Goal: Information Seeking & Learning: Learn about a topic

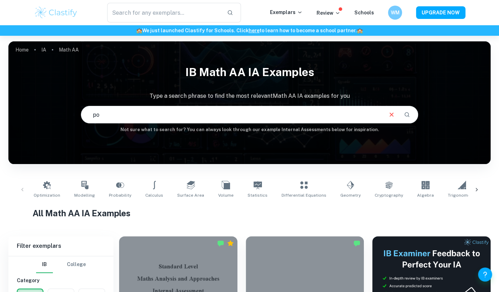
type input "p"
type input "predator prey"
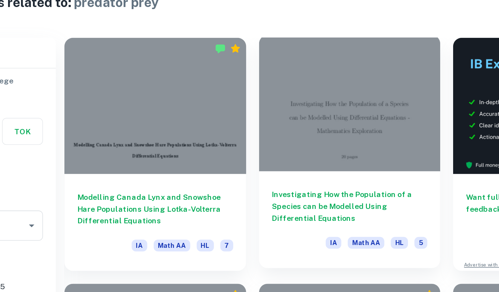
scroll to position [144, 0]
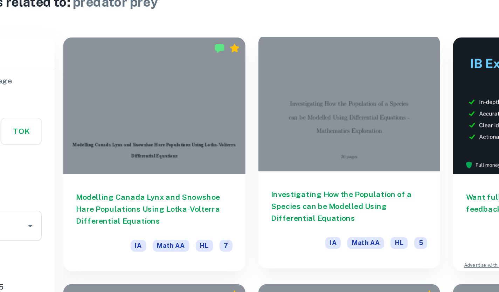
click at [313, 189] on div "Investigating How the Population of a Species can be Modelled Using Differentia…" at bounding box center [305, 210] width 118 height 63
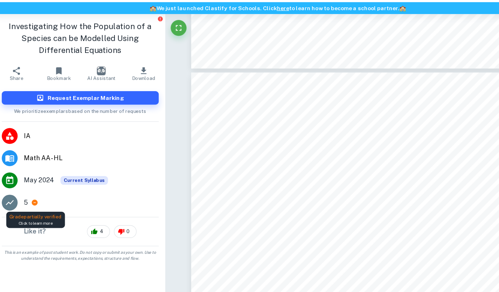
scroll to position [2028, 0]
click at [34, 201] on icon at bounding box center [34, 202] width 5 height 5
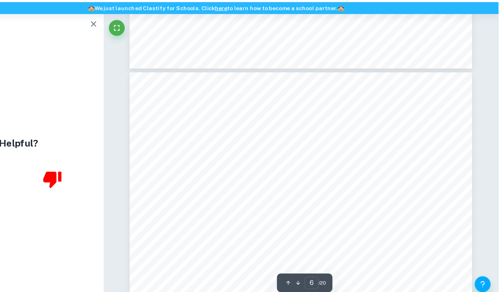
scroll to position [2028, 0]
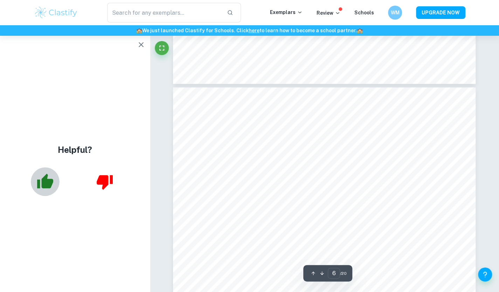
click at [48, 180] on icon "button" at bounding box center [45, 180] width 16 height 15
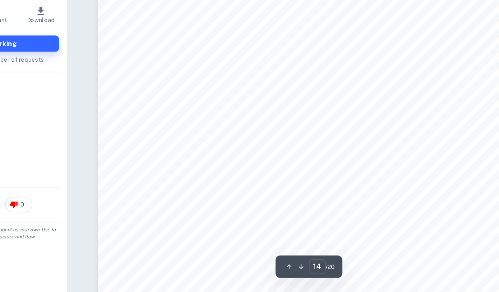
scroll to position [5351, 0]
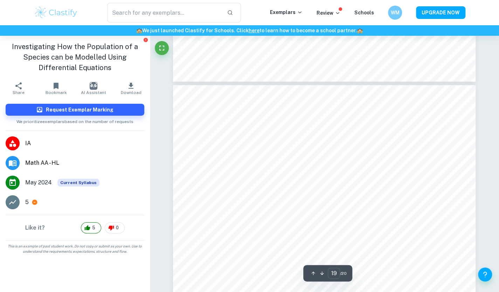
type input "18"
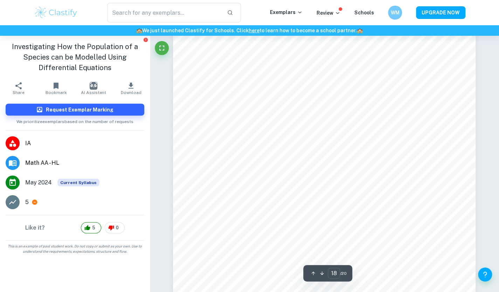
scroll to position [6988, 0]
click at [92, 88] on img "button" at bounding box center [94, 86] width 8 height 8
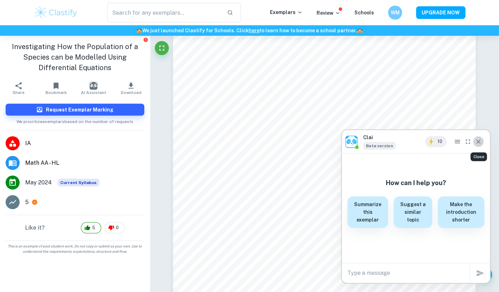
click at [480, 140] on icon "Close" at bounding box center [478, 141] width 4 height 4
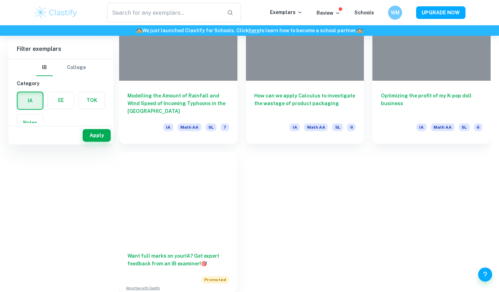
scroll to position [49, 0]
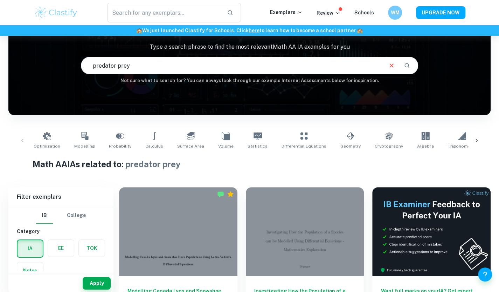
click at [179, 63] on input "predator prey" at bounding box center [231, 66] width 301 height 20
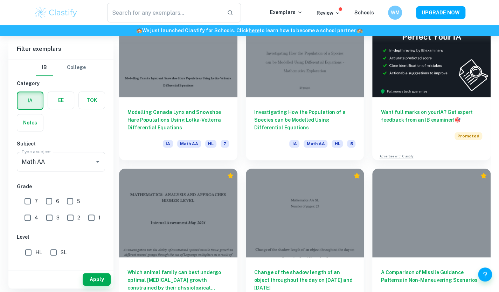
scroll to position [243, 0]
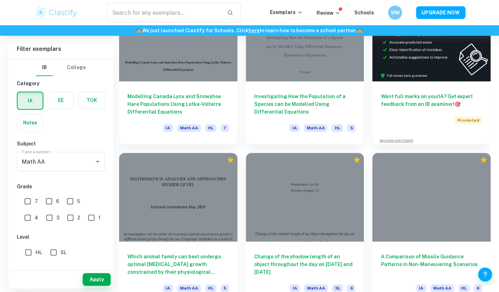
type input "ecology"
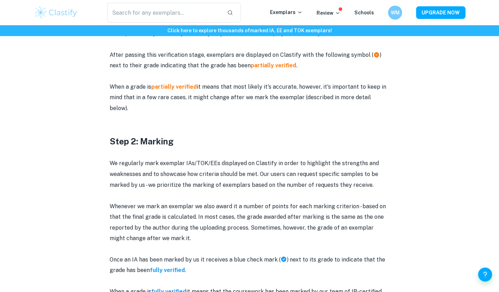
scroll to position [562, 0]
